Goal: Task Accomplishment & Management: Use online tool/utility

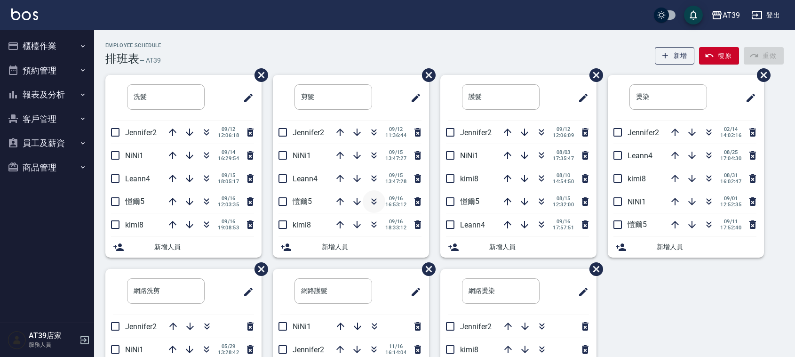
click at [372, 206] on icon "button" at bounding box center [374, 201] width 11 height 11
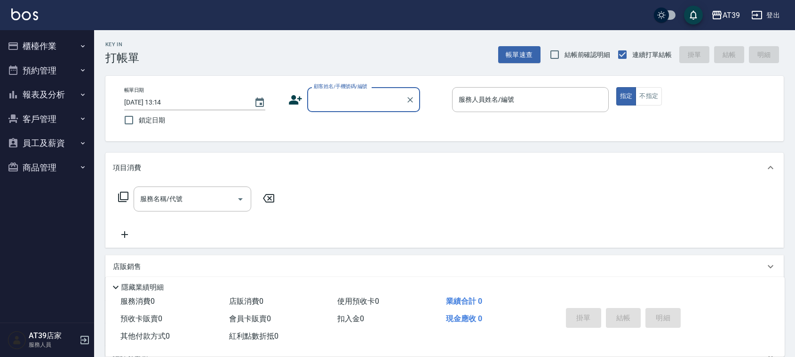
click at [354, 95] on input "顧客姓名/手機號碼/編號" at bounding box center [357, 99] width 90 height 16
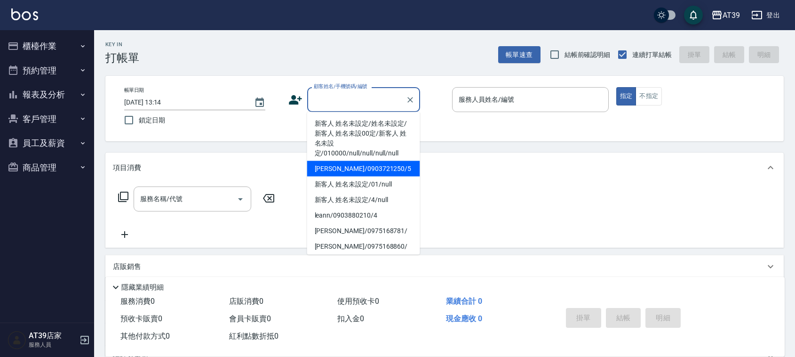
click at [396, 168] on li "[PERSON_NAME]/0903721250/5" at bounding box center [363, 169] width 113 height 16
type input "[PERSON_NAME]/0903721250/5"
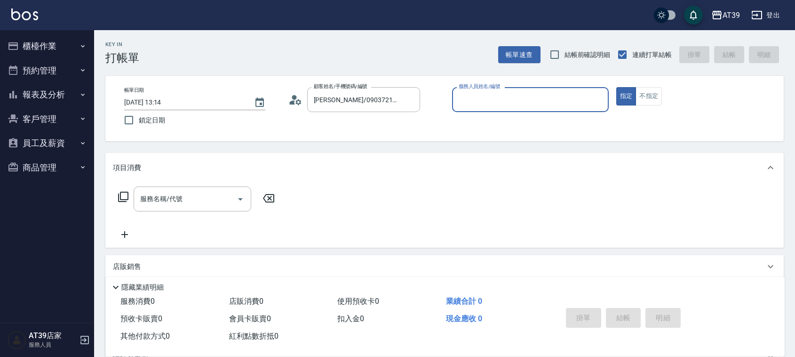
type input "愷爾-5"
click at [653, 100] on button "不指定" at bounding box center [649, 96] width 26 height 18
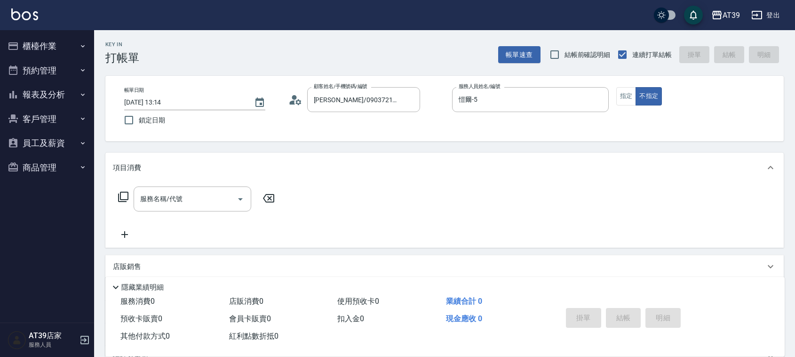
click at [144, 184] on div "服務名稱/代號 服務名稱/代號" at bounding box center [444, 215] width 679 height 65
click at [175, 201] on div "服務名稱/代號 服務名稱/代號" at bounding box center [193, 198] width 118 height 25
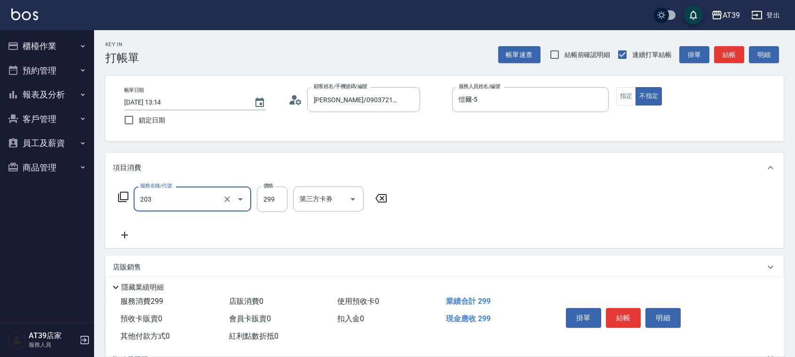
type input "B級洗+剪(203)"
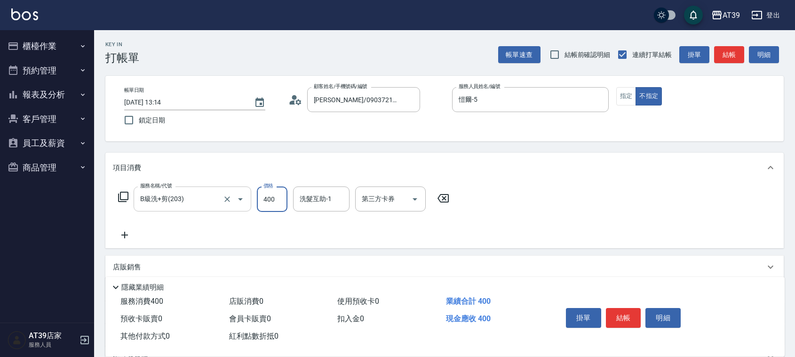
type input "400"
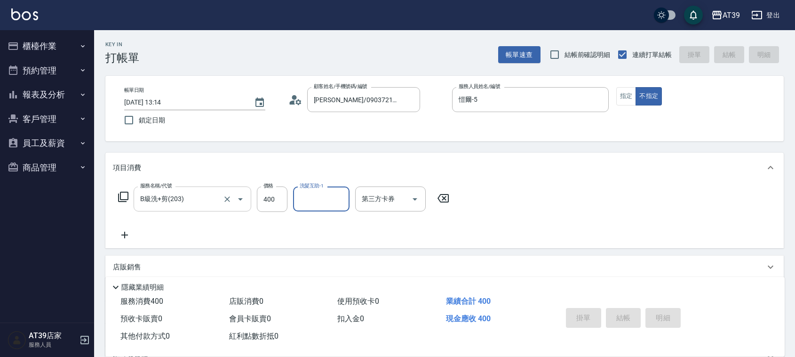
type input "[DATE] 13:15"
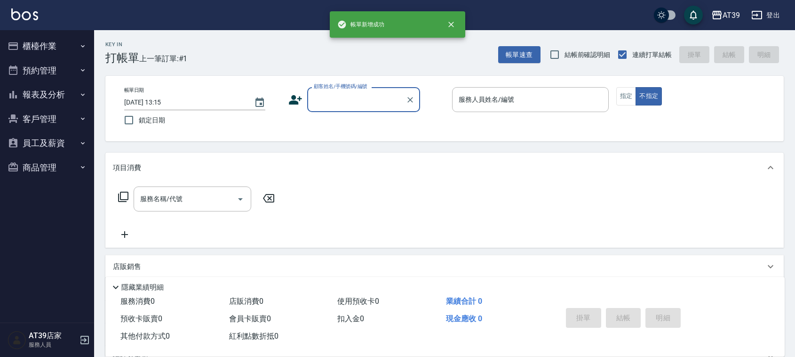
click at [64, 94] on button "報表及分析" at bounding box center [47, 94] width 87 height 24
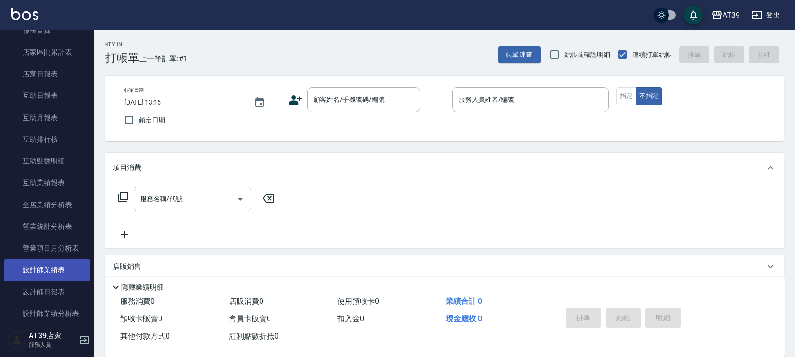
scroll to position [118, 0]
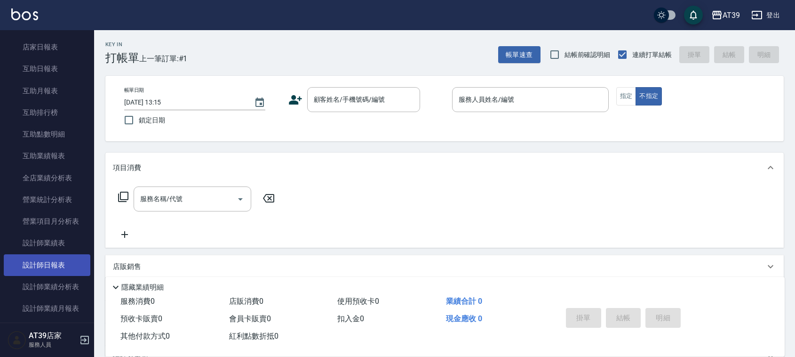
click at [52, 273] on link "設計師日報表" at bounding box center [47, 265] width 87 height 22
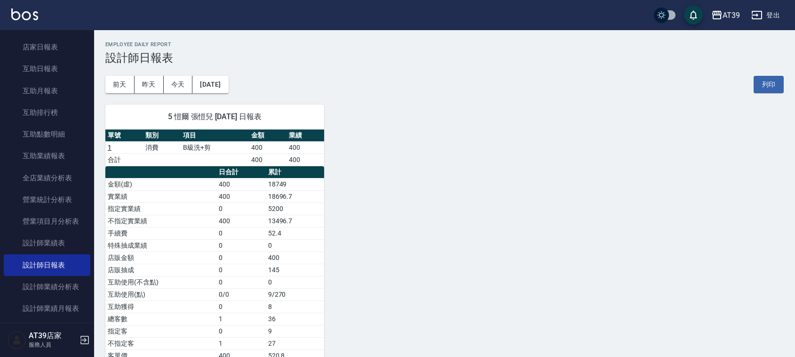
click at [23, 12] on img at bounding box center [24, 14] width 27 height 12
